Goal: Task Accomplishment & Management: Use online tool/utility

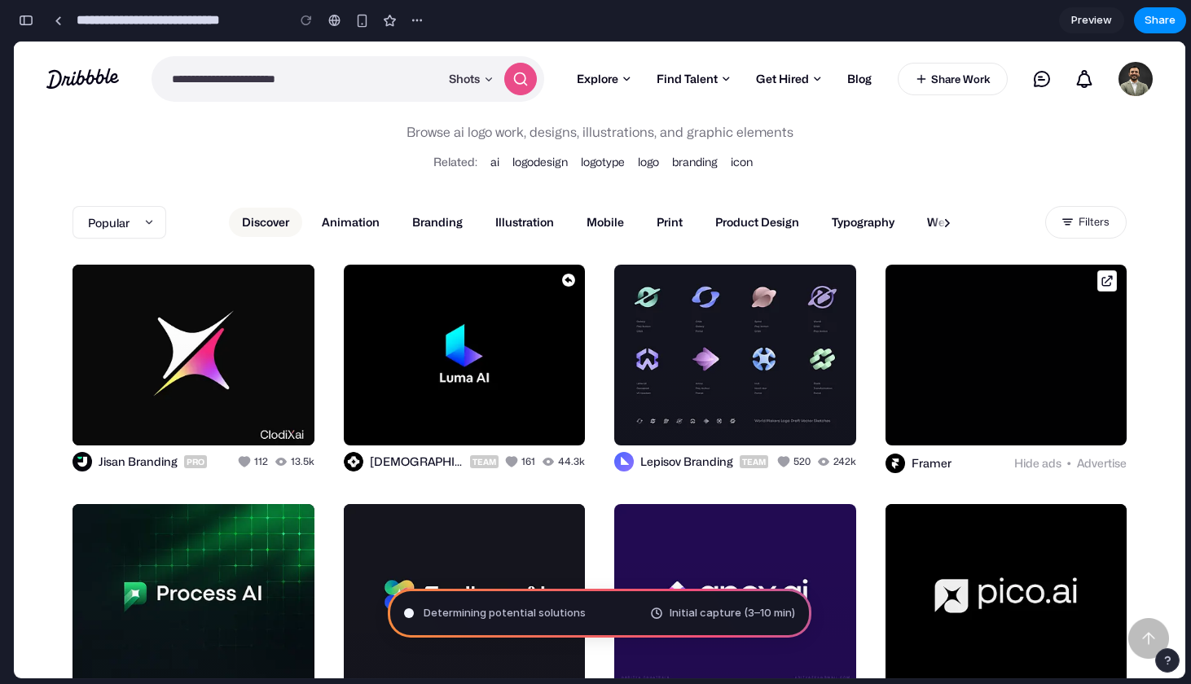
scroll to position [47, 0]
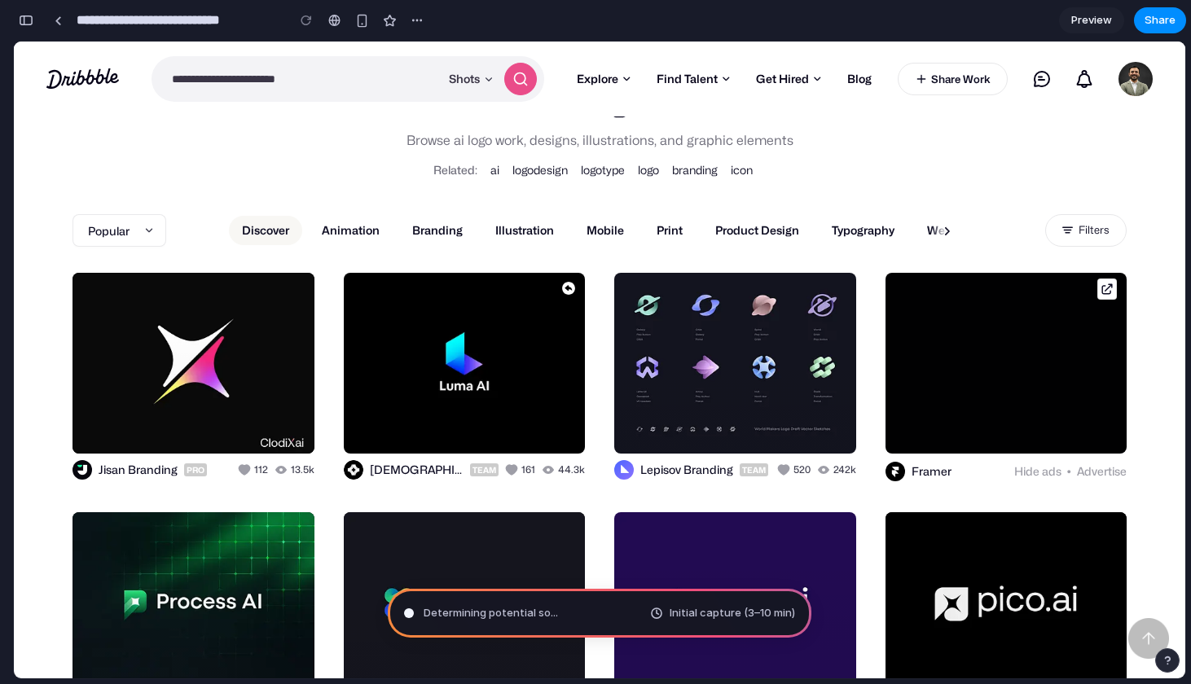
click at [1077, 19] on span "Preview" at bounding box center [1092, 20] width 41 height 16
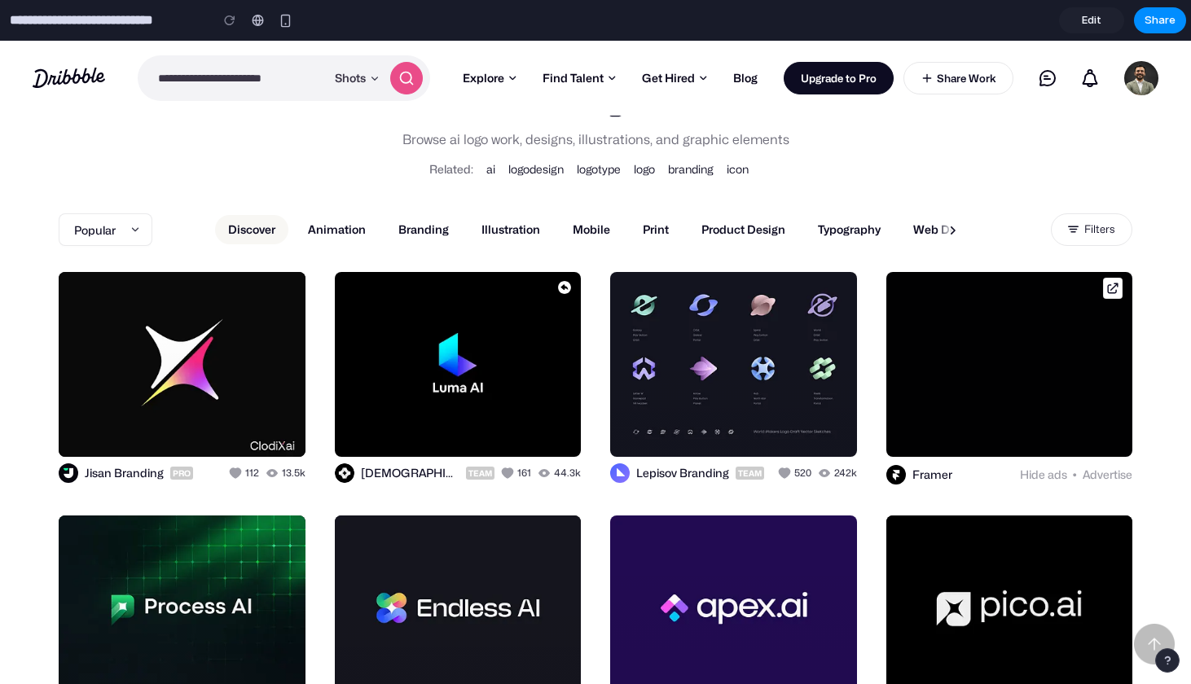
click at [1077, 19] on link "Edit" at bounding box center [1091, 20] width 65 height 26
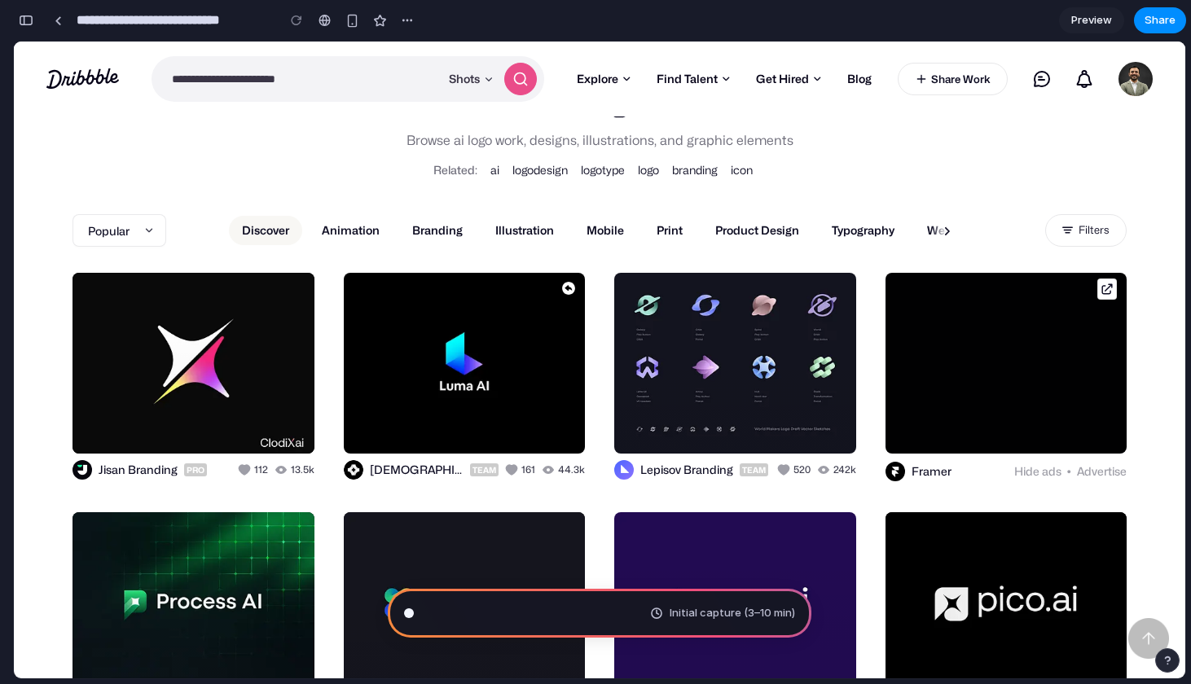
scroll to position [147, 0]
click at [1077, 19] on span "Preview" at bounding box center [1092, 20] width 41 height 16
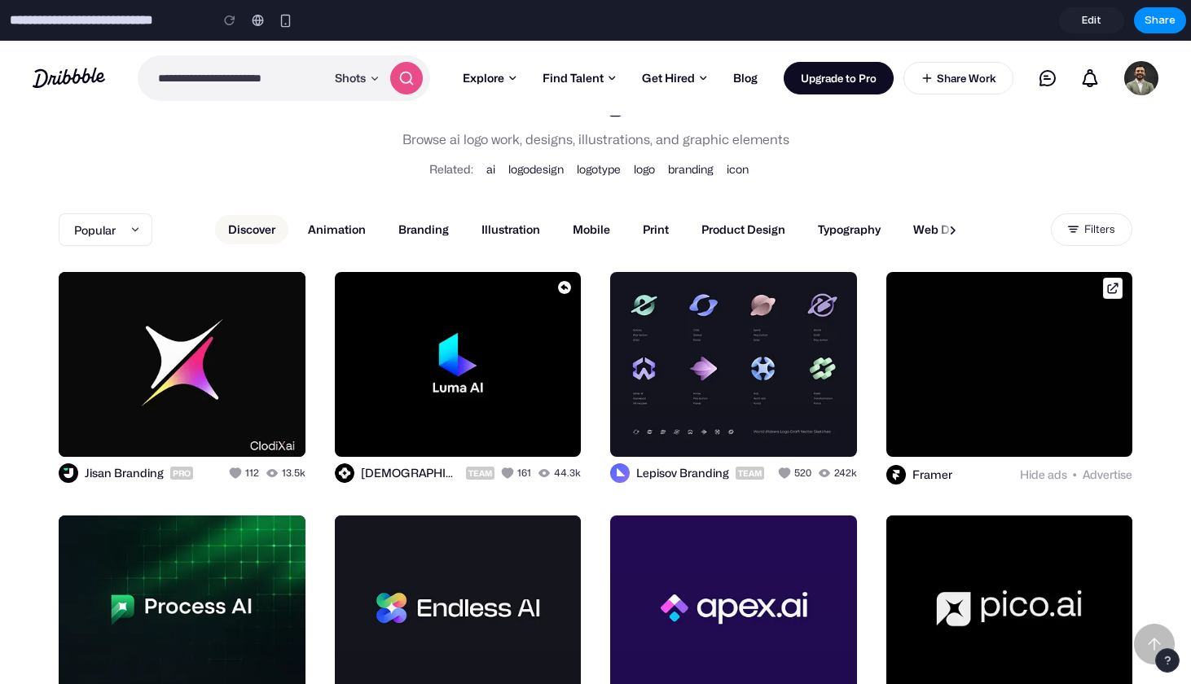
click at [1077, 19] on link "Edit" at bounding box center [1091, 20] width 65 height 26
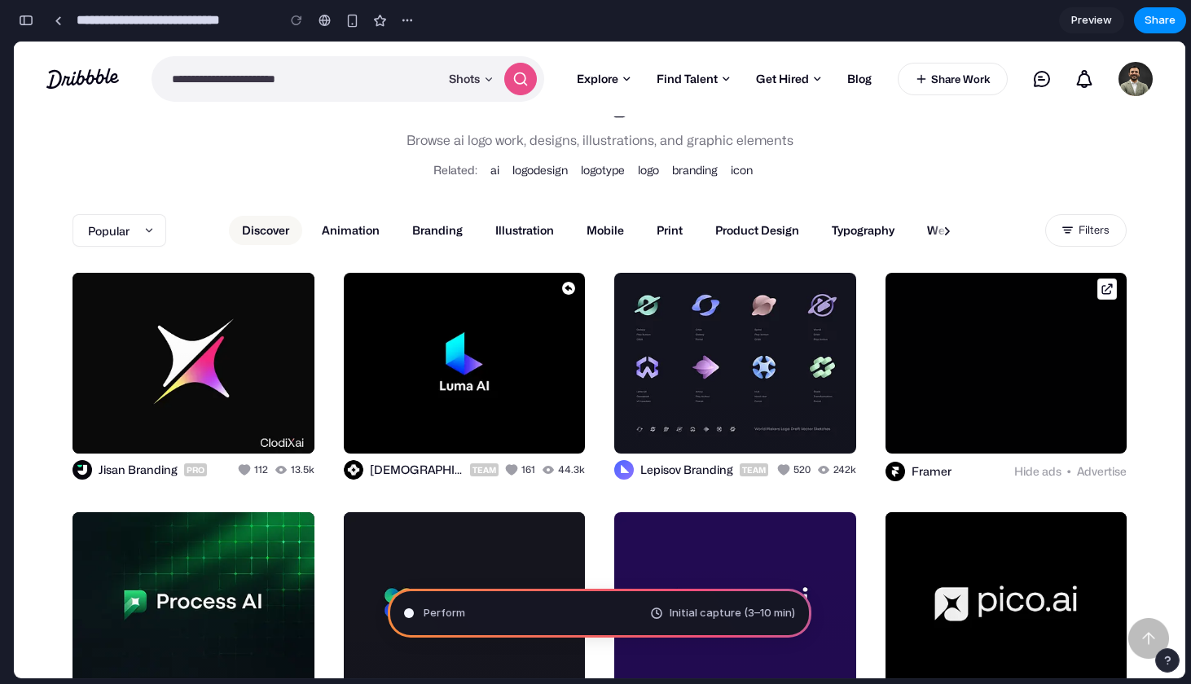
scroll to position [147, 0]
click at [1077, 19] on span "Preview" at bounding box center [1092, 20] width 41 height 16
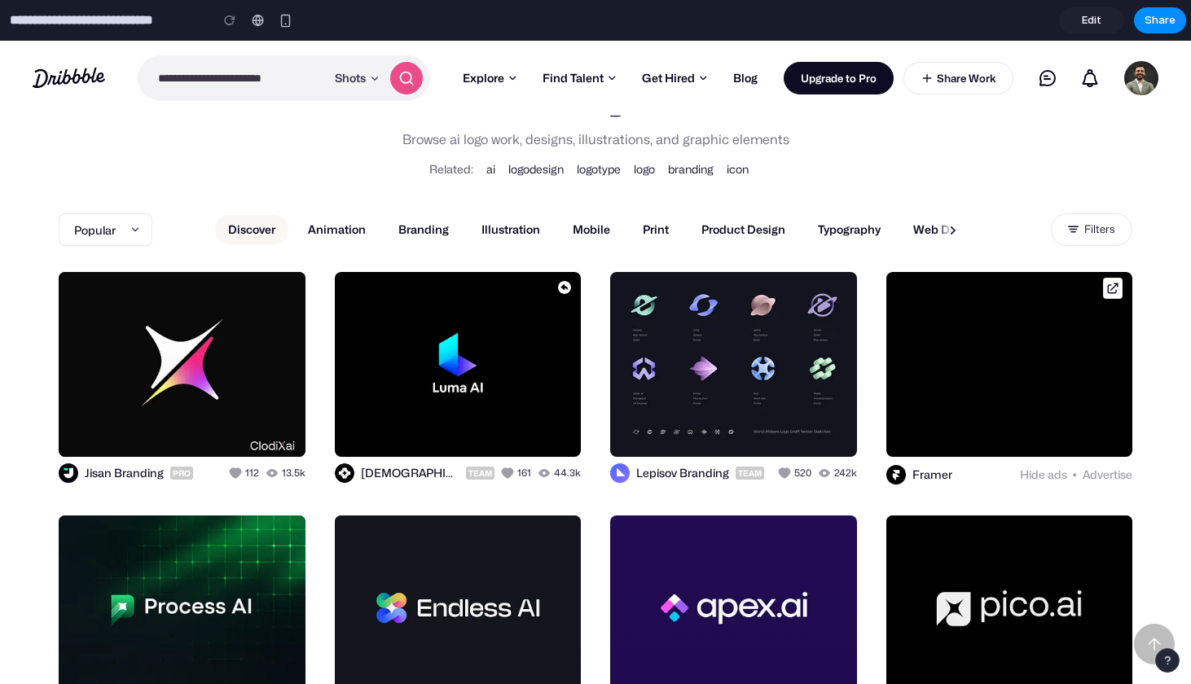
click at [1077, 19] on link "Edit" at bounding box center [1091, 20] width 65 height 26
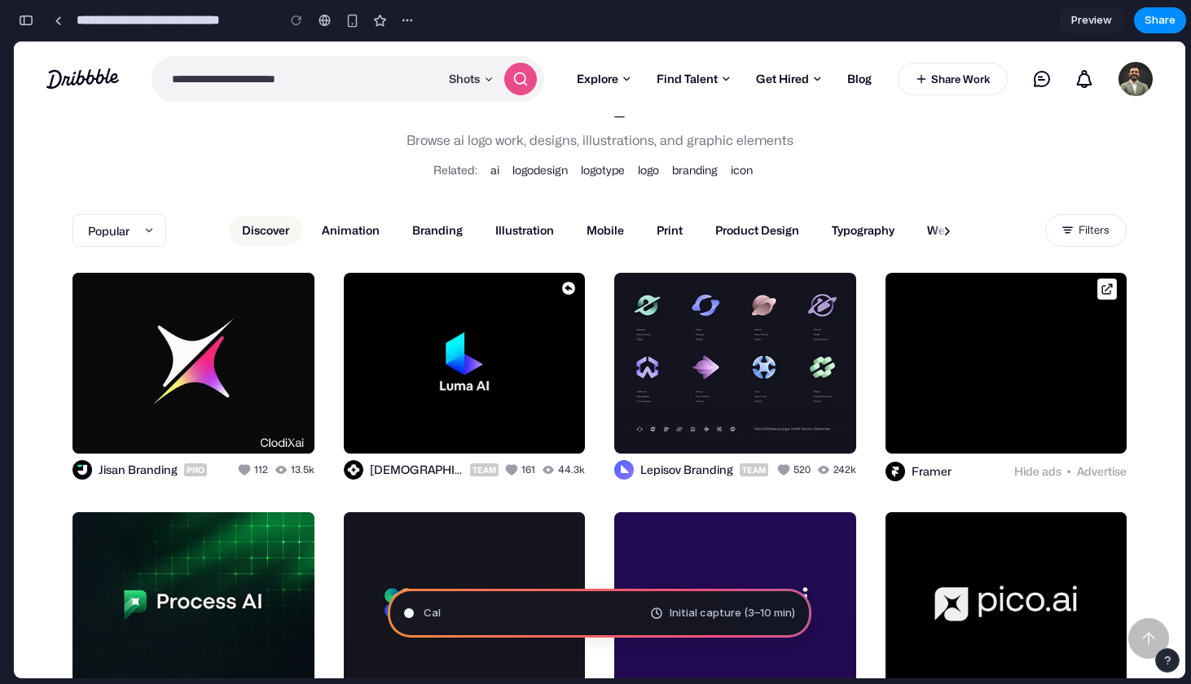
click at [1077, 19] on span "Preview" at bounding box center [1092, 20] width 41 height 16
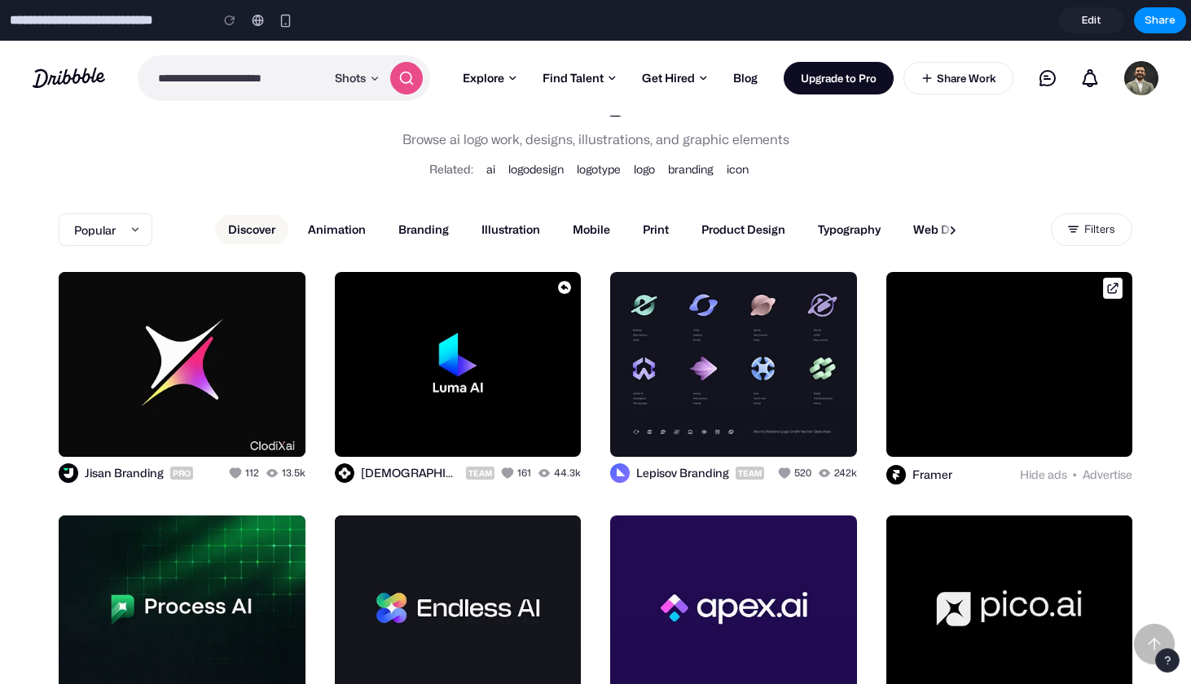
click at [1077, 19] on link "Edit" at bounding box center [1091, 20] width 65 height 26
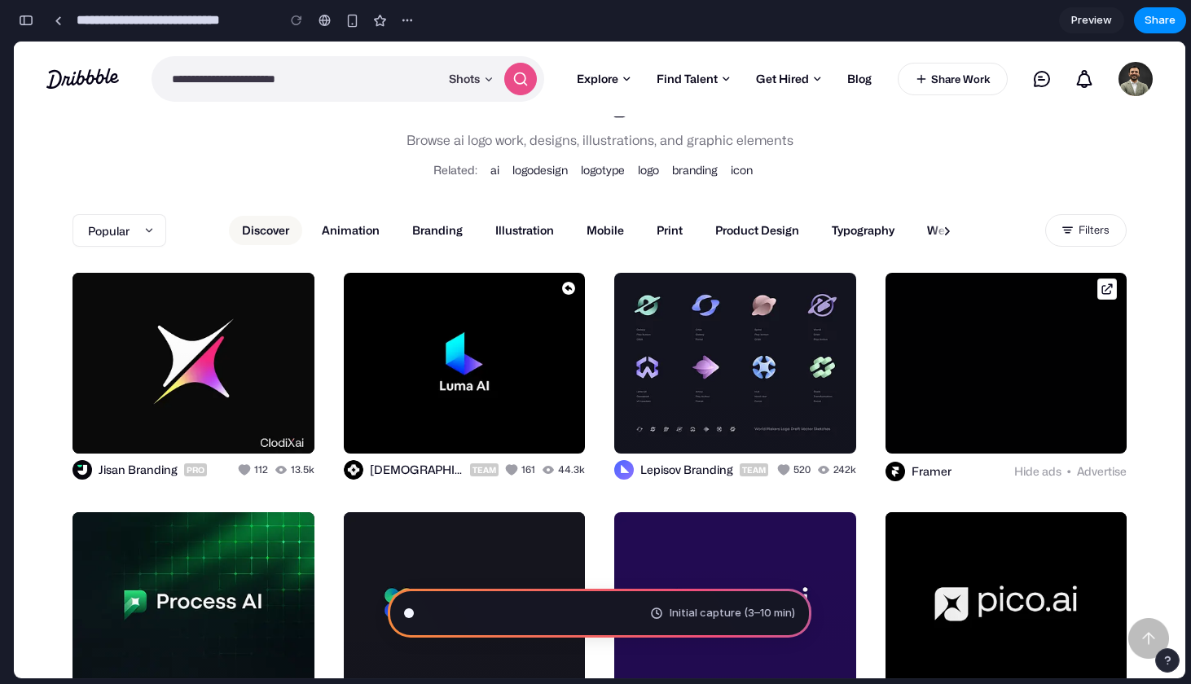
scroll to position [147, 0]
click at [1077, 19] on span "Preview" at bounding box center [1092, 20] width 41 height 16
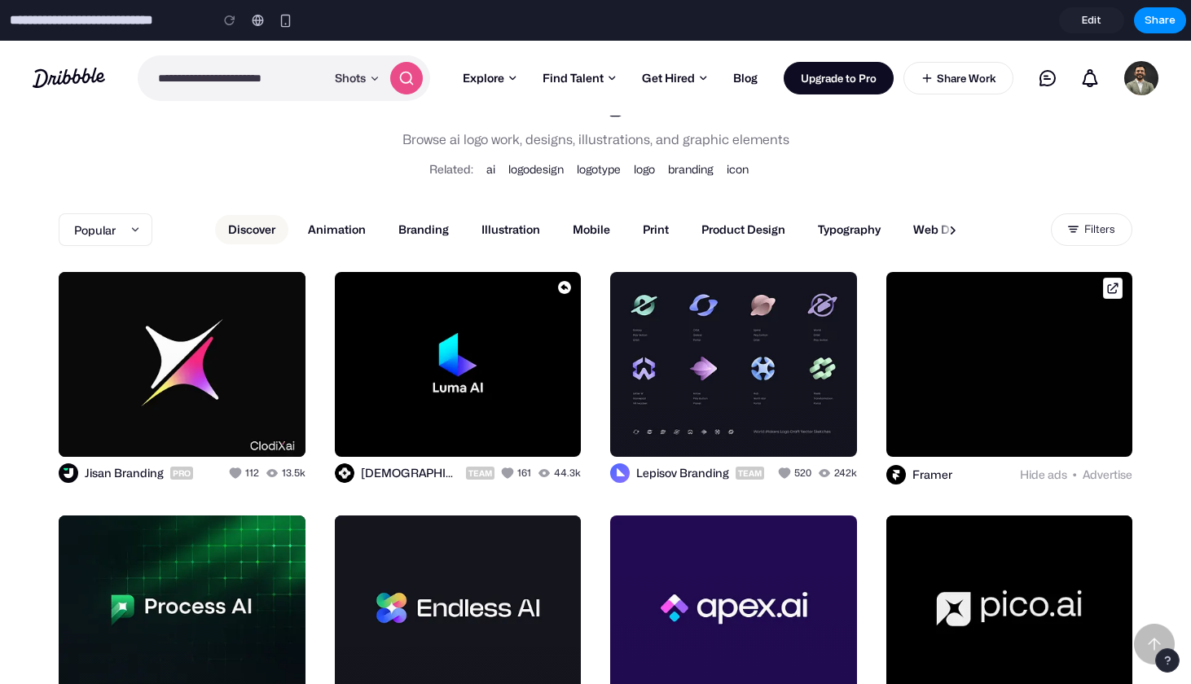
click at [1077, 19] on link "Edit" at bounding box center [1091, 20] width 65 height 26
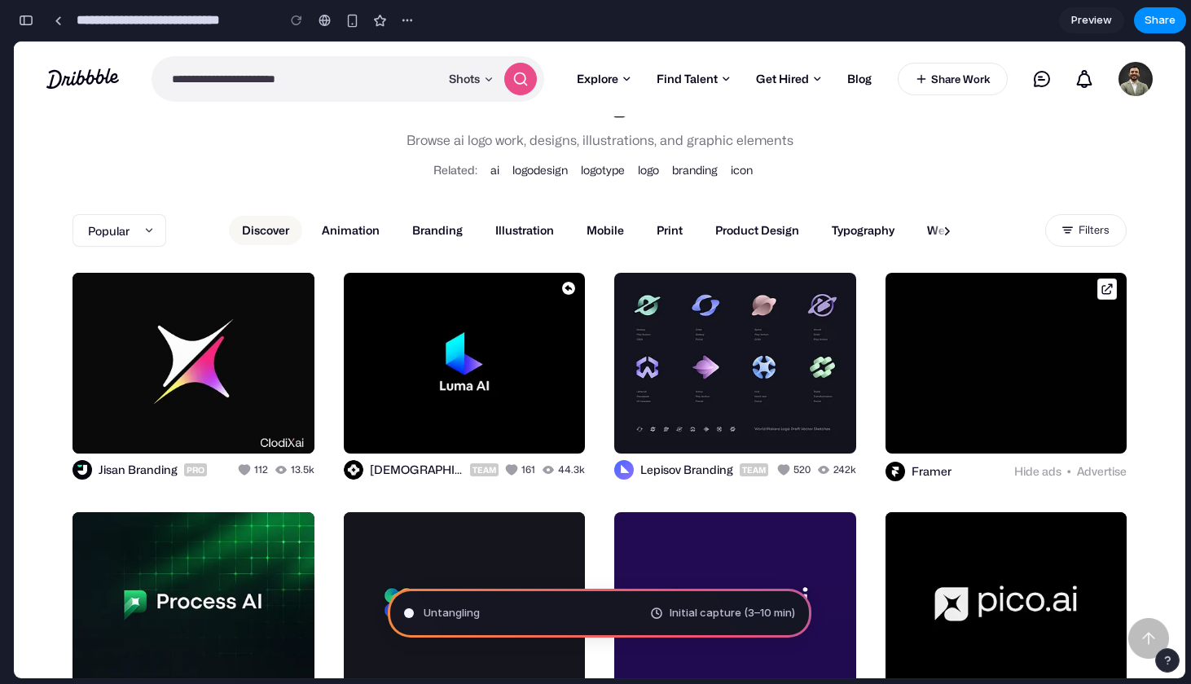
scroll to position [0, 15]
click at [1077, 19] on span "Preview" at bounding box center [1092, 20] width 41 height 16
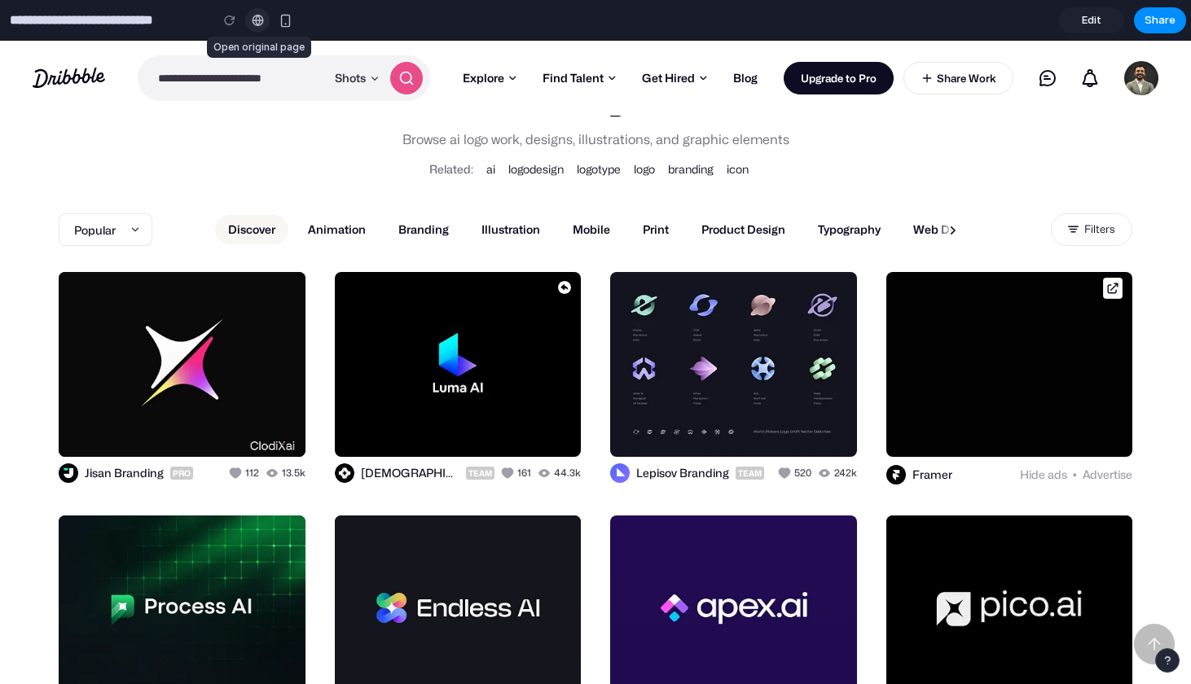
click at [256, 17] on div at bounding box center [258, 20] width 12 height 13
click at [281, 20] on div "button" at bounding box center [286, 21] width 14 height 14
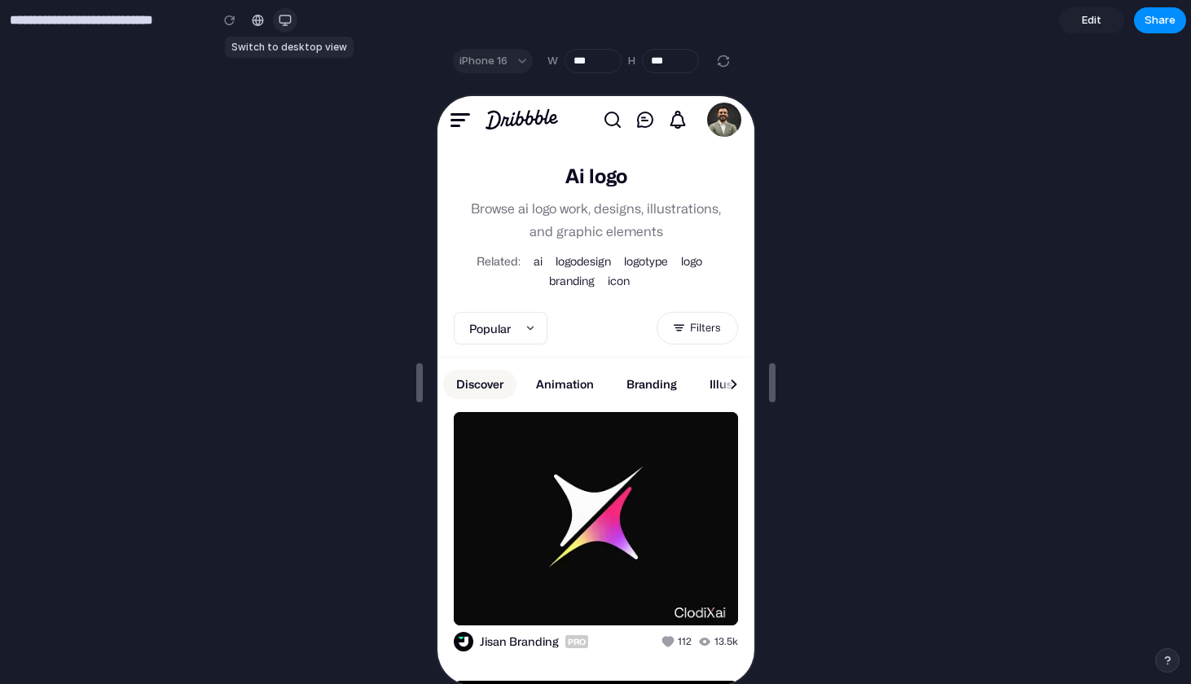
click at [281, 20] on div "button" at bounding box center [285, 20] width 13 height 13
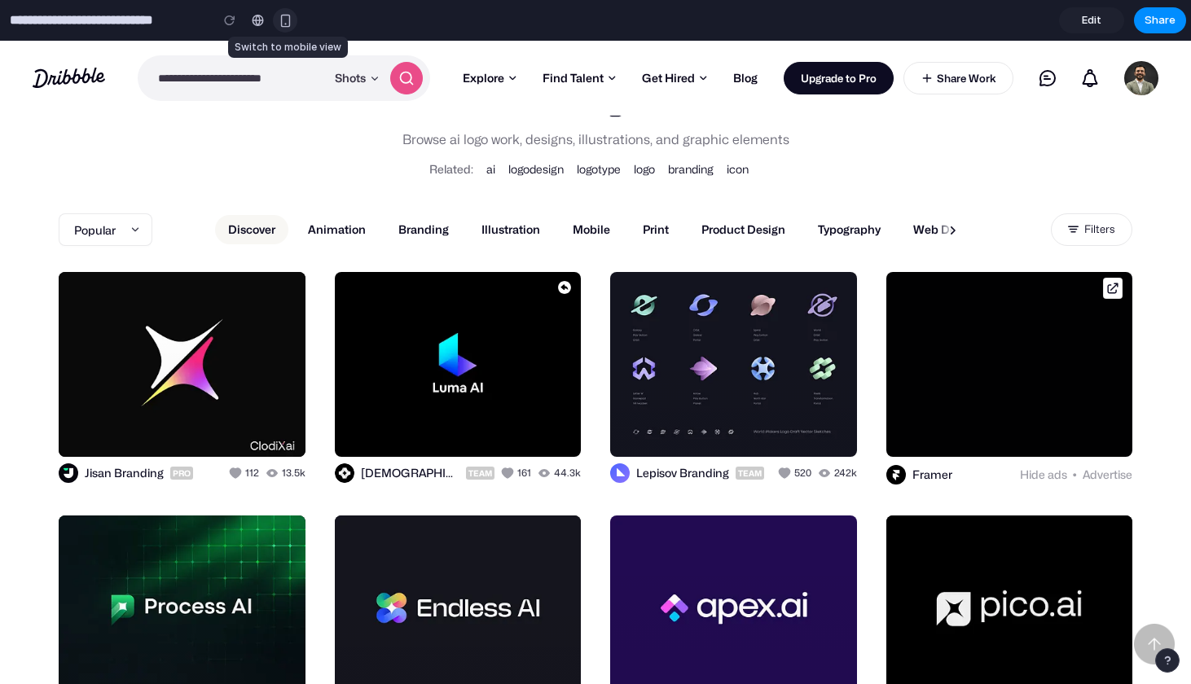
scroll to position [46, 0]
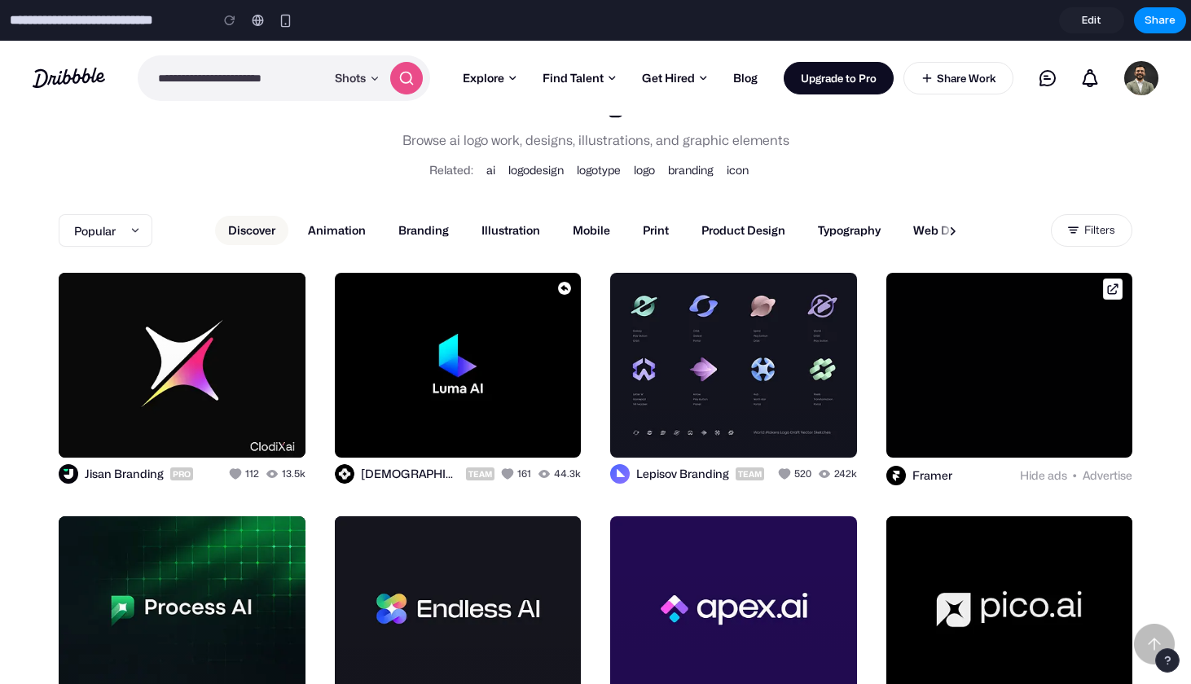
click at [1098, 19] on span "Edit" at bounding box center [1092, 20] width 20 height 16
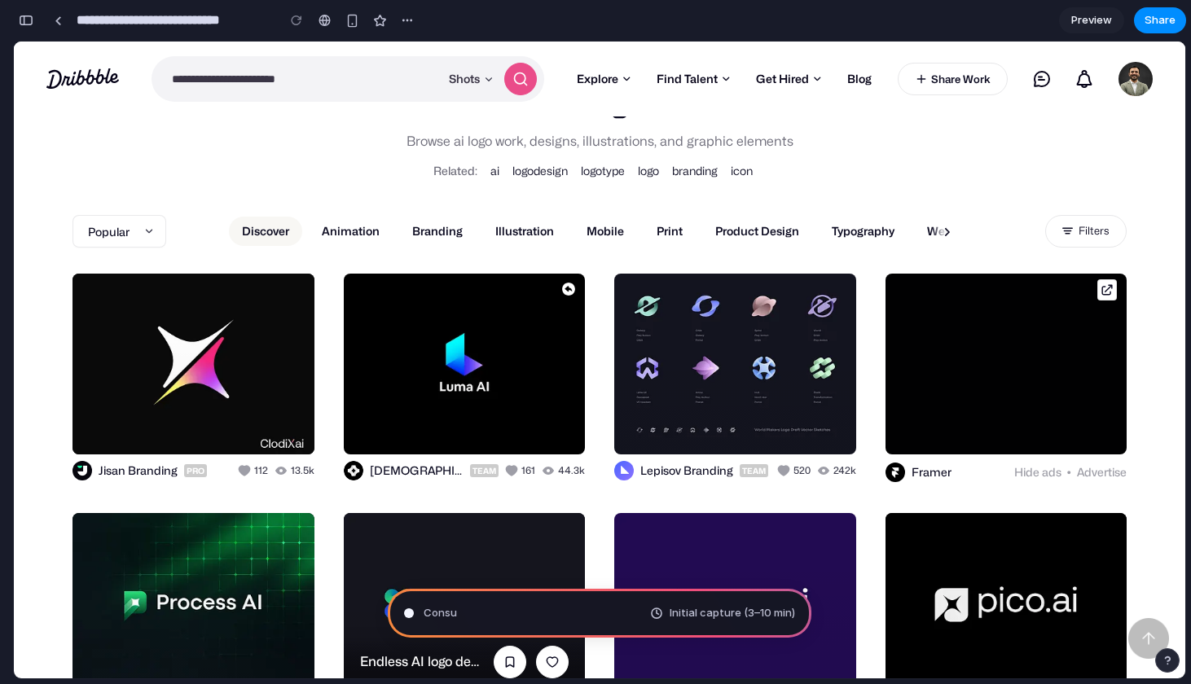
scroll to position [147, 0]
click at [475, 613] on span "Consulting the" at bounding box center [462, 613] width 77 height 16
click at [623, 608] on div "Consulting the digital oracle Initial capture (3–10 min)" at bounding box center [600, 613] width 424 height 49
click at [505, 617] on span "Consulting the digital oracle" at bounding box center [497, 613] width 146 height 16
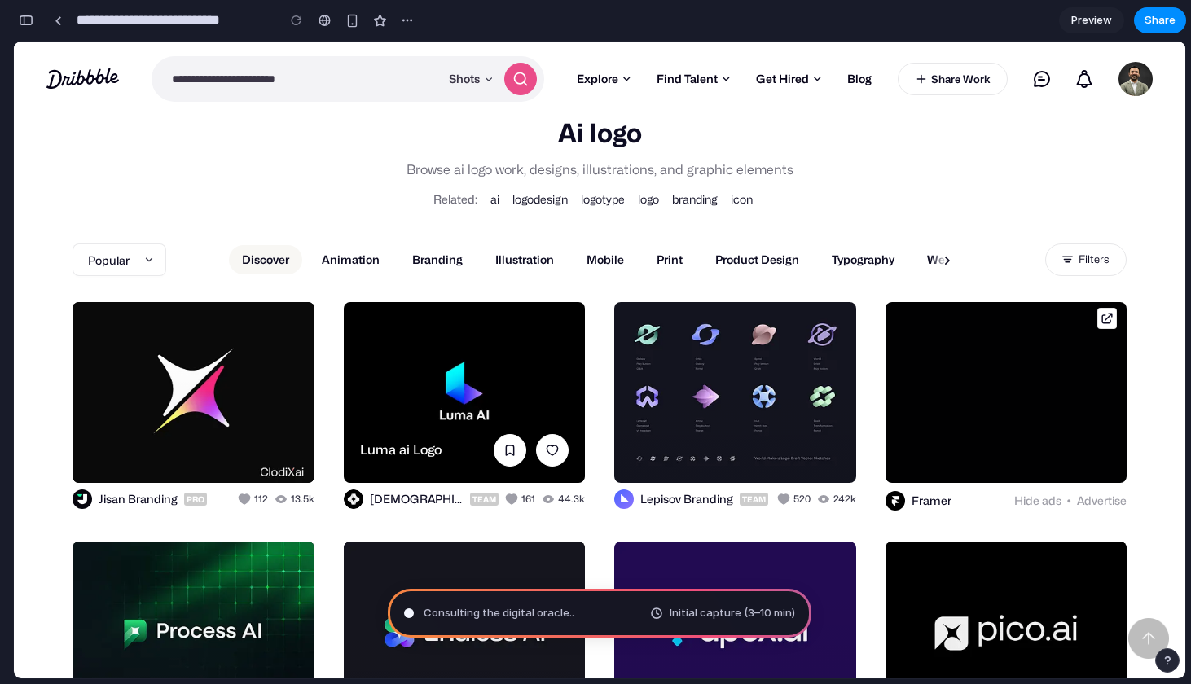
scroll to position [0, 0]
